Goal: Check status: Check status

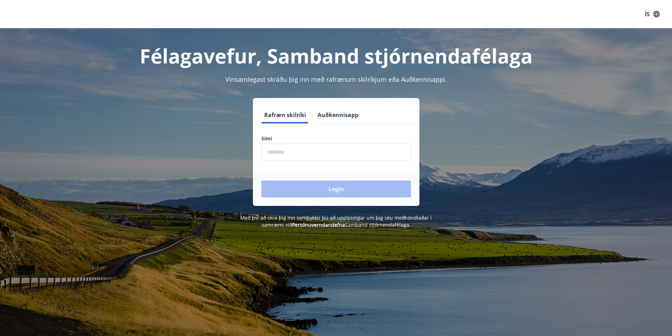
click at [295, 157] on input "phone" at bounding box center [336, 152] width 150 height 17
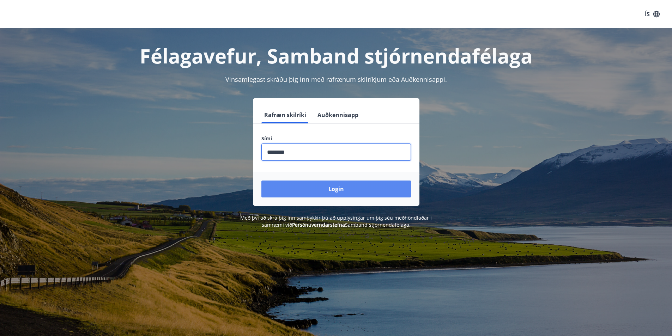
type input "********"
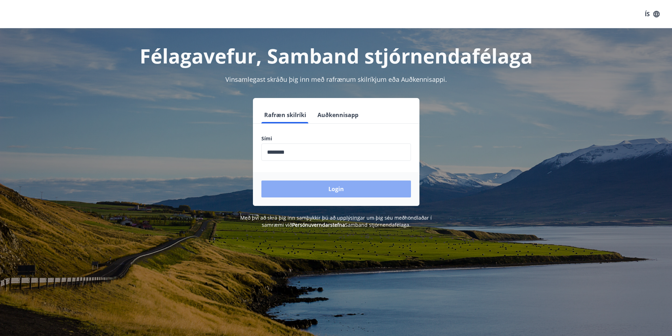
click at [332, 188] on button "Login" at bounding box center [336, 189] width 150 height 17
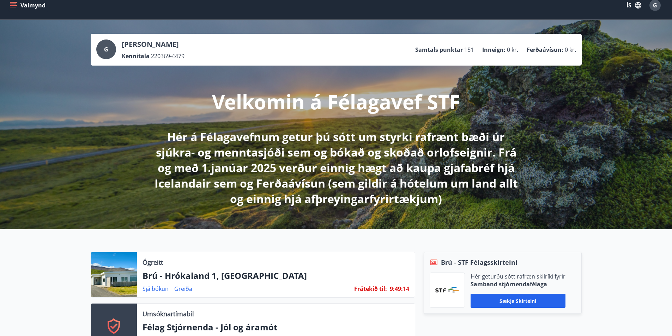
scroll to position [71, 0]
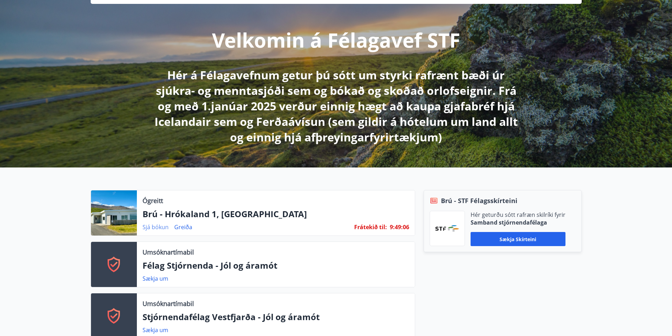
click at [156, 226] on link "Sjá bókun" at bounding box center [156, 227] width 26 height 8
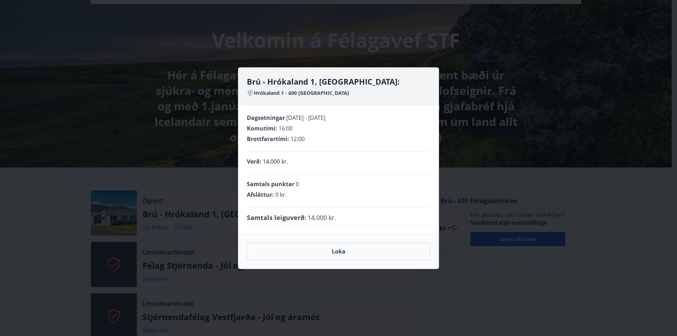
click at [167, 120] on div "Brú - Hrókaland 1, Akureyri: Hrókaland 1 - 600 Akureyri Dagsetningar 13.10.2025…" at bounding box center [338, 168] width 677 height 336
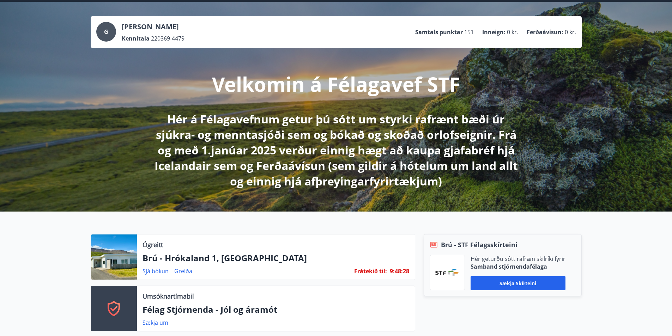
scroll to position [0, 0]
